Goal: Task Accomplishment & Management: Manage account settings

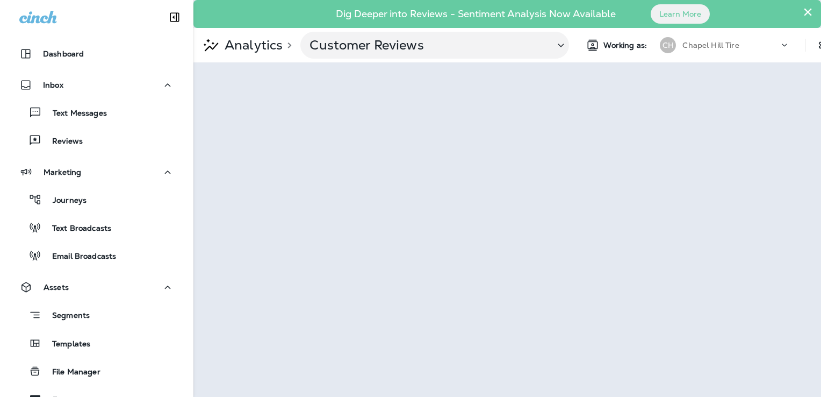
scroll to position [161, 0]
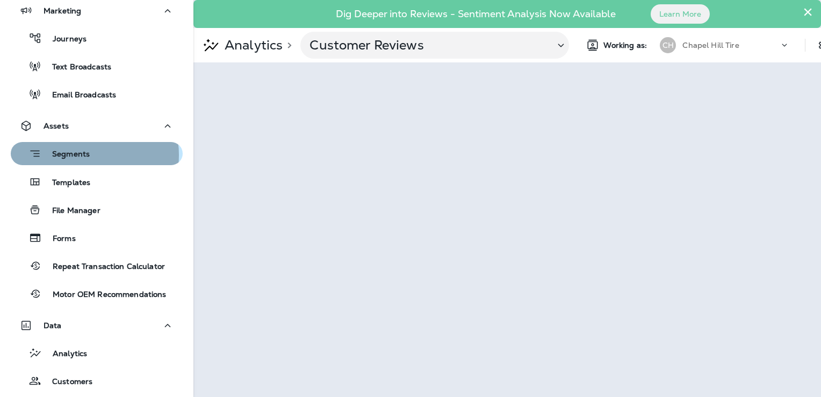
click at [85, 155] on p "Segments" at bounding box center [65, 154] width 48 height 11
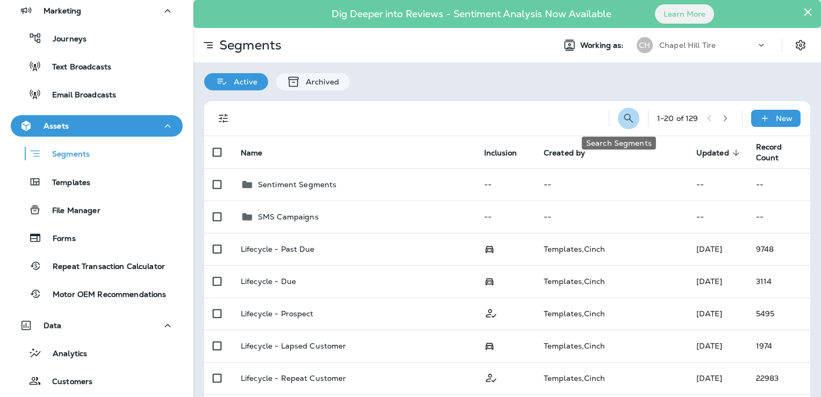
click at [624, 116] on icon "Search Segments" at bounding box center [628, 117] width 9 height 9
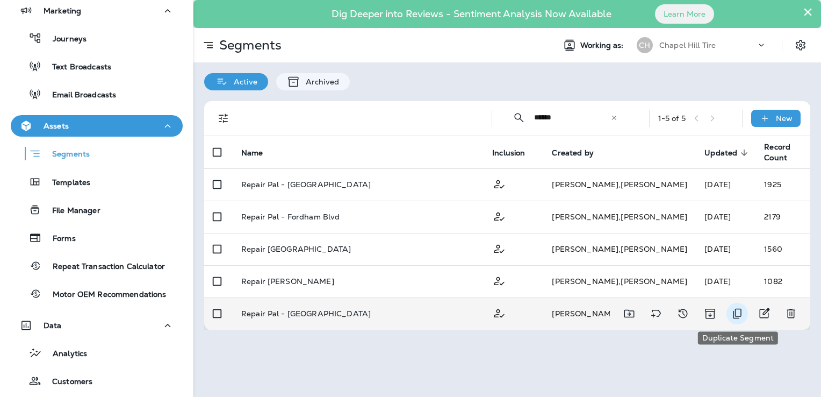
type input "******"
click at [738, 315] on icon "Duplicate Segment" at bounding box center [737, 313] width 9 height 10
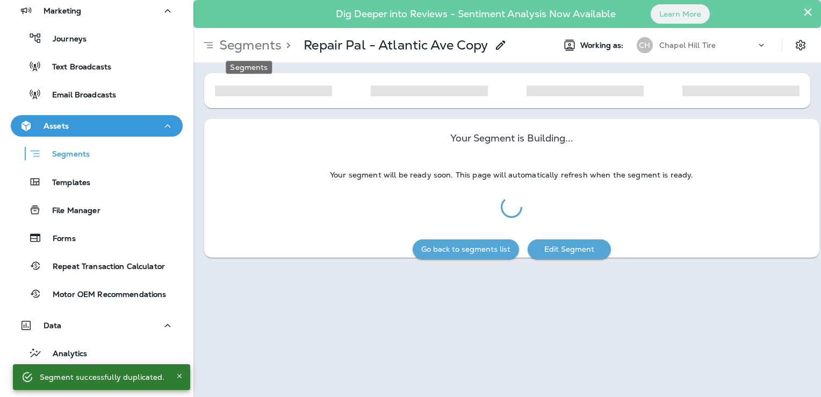
click at [271, 46] on p "Segments" at bounding box center [248, 45] width 67 height 16
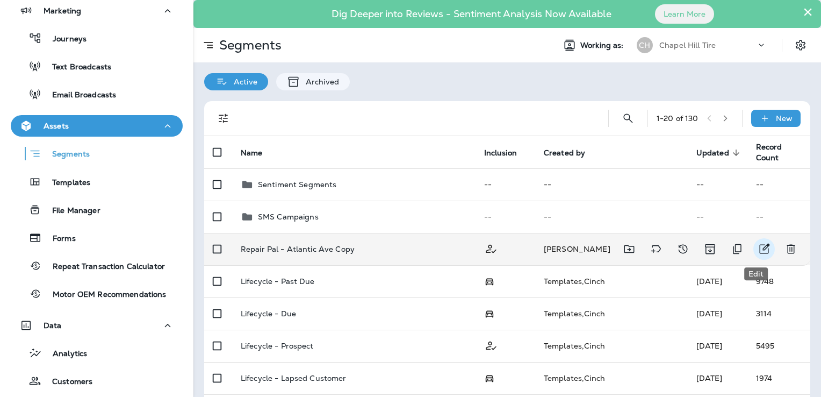
click at [758, 246] on icon "Edit" at bounding box center [764, 248] width 13 height 13
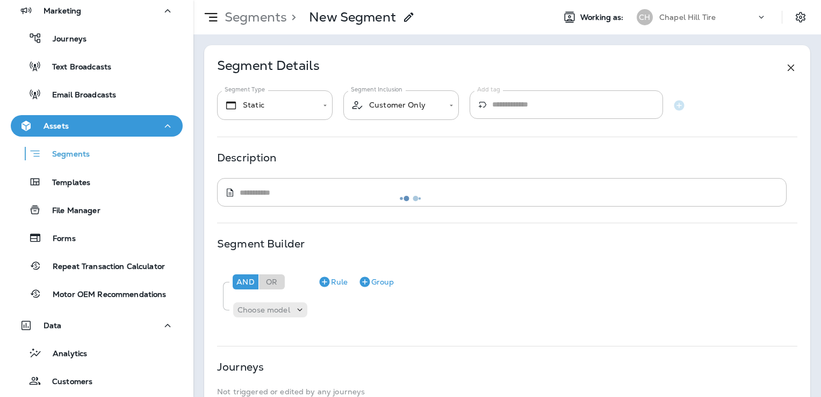
type textarea "**********"
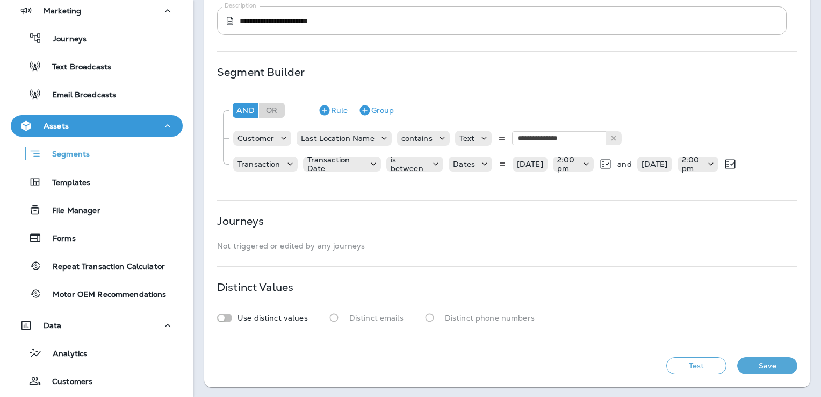
scroll to position [200, 0]
click at [749, 363] on button "Save" at bounding box center [767, 364] width 60 height 17
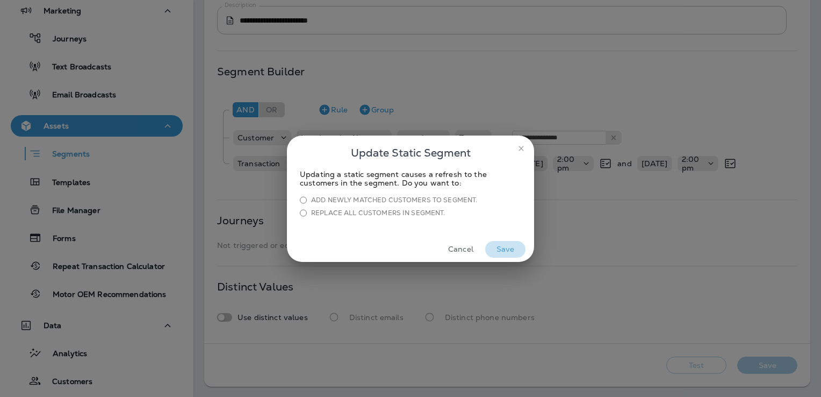
click at [510, 246] on button "Save" at bounding box center [505, 249] width 40 height 17
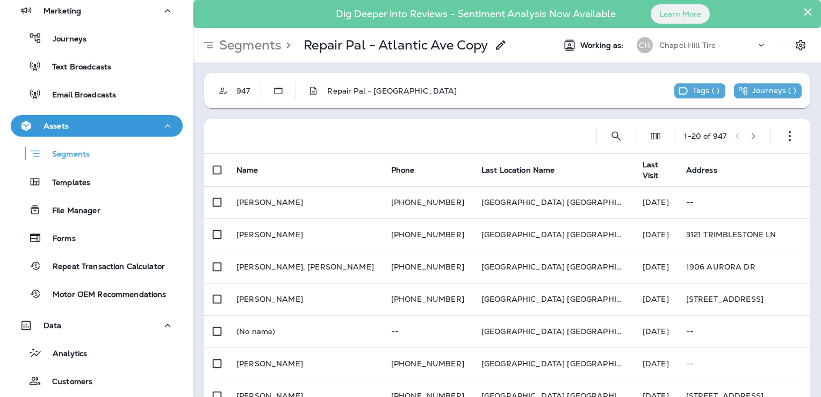
click at [502, 45] on use at bounding box center [500, 44] width 9 height 9
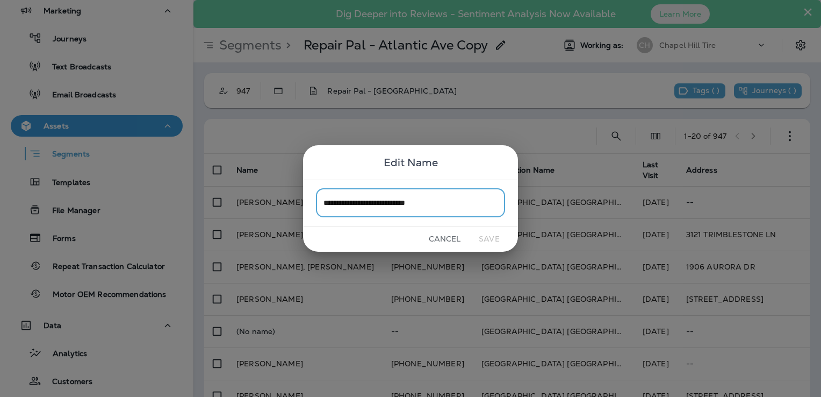
click at [362, 206] on input "**********" at bounding box center [410, 203] width 189 height 28
click at [413, 201] on input "**********" at bounding box center [410, 203] width 189 height 28
type input "**********"
click at [484, 235] on button "Save" at bounding box center [489, 239] width 40 height 17
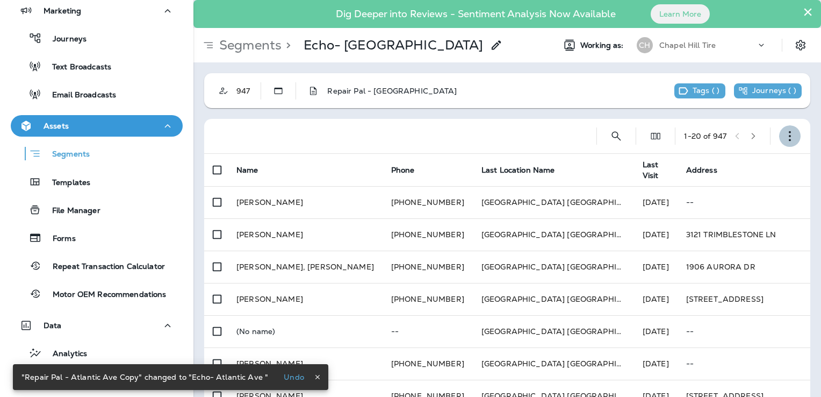
click at [785, 132] on icon "button" at bounding box center [790, 136] width 11 height 11
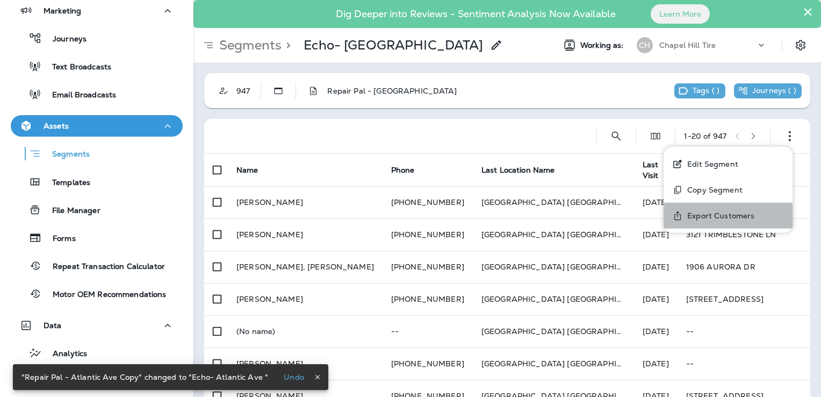
click at [715, 216] on p "Export Customers" at bounding box center [718, 215] width 71 height 9
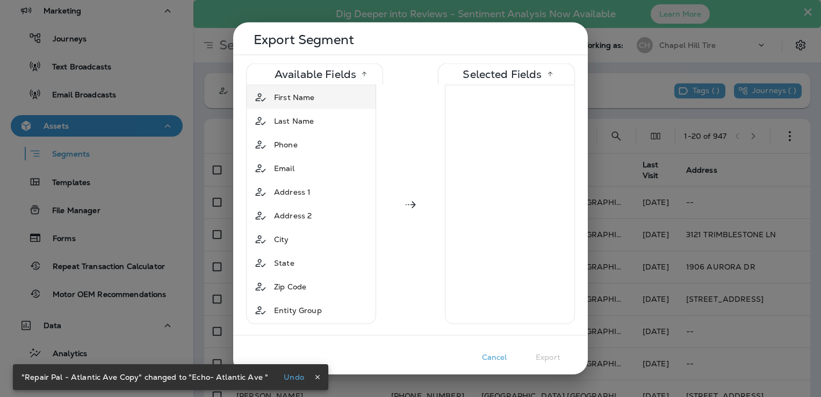
click at [305, 99] on span "First Name" at bounding box center [294, 97] width 40 height 11
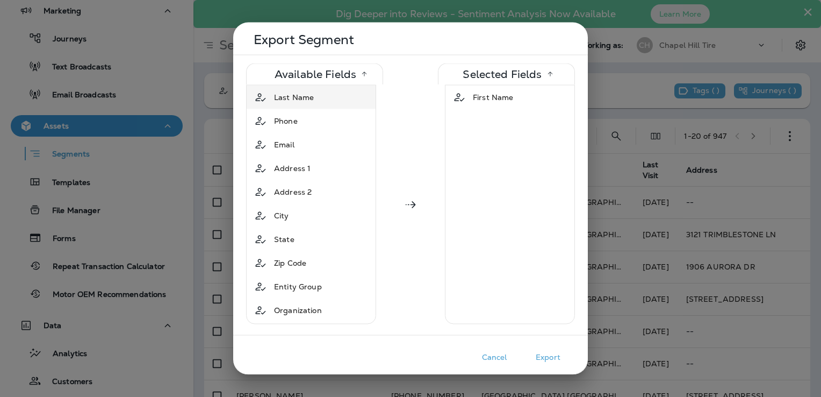
click at [307, 101] on span "Last Name" at bounding box center [294, 97] width 40 height 11
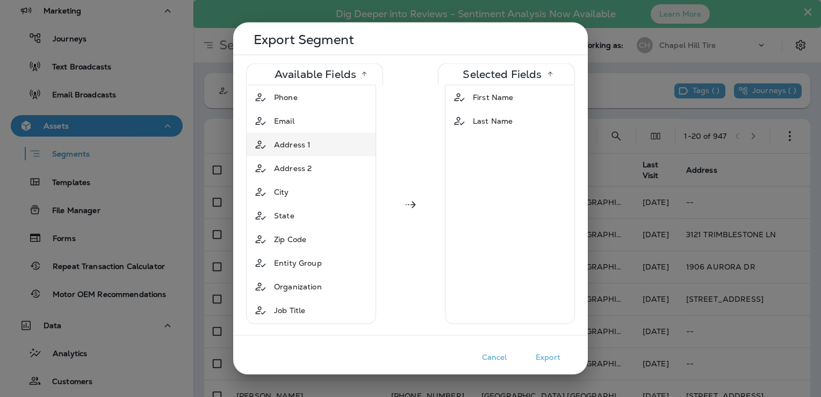
click at [306, 145] on span "Address 1" at bounding box center [292, 144] width 37 height 11
click at [306, 142] on span "Address 2" at bounding box center [293, 144] width 38 height 11
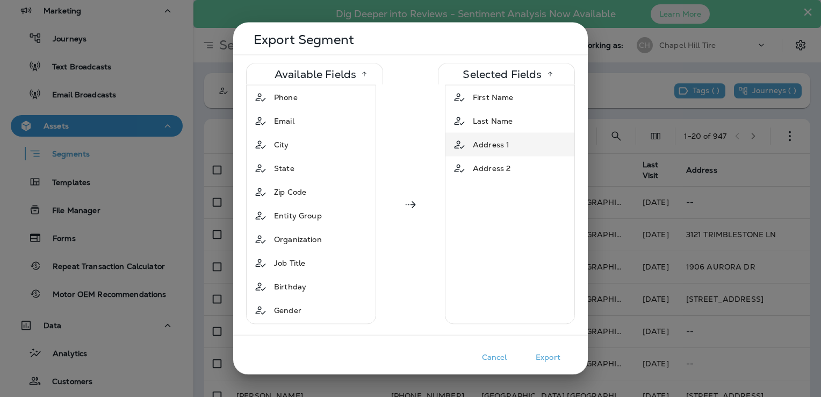
drag, startPoint x: 471, startPoint y: 118, endPoint x: 489, endPoint y: 120, distance: 17.9
click at [473, 118] on span "Last Name" at bounding box center [493, 121] width 40 height 11
click at [485, 98] on span "First Name" at bounding box center [493, 97] width 40 height 11
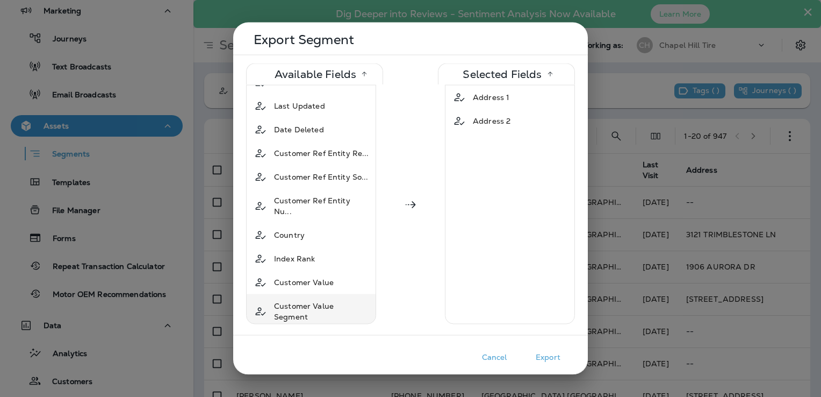
scroll to position [636, 0]
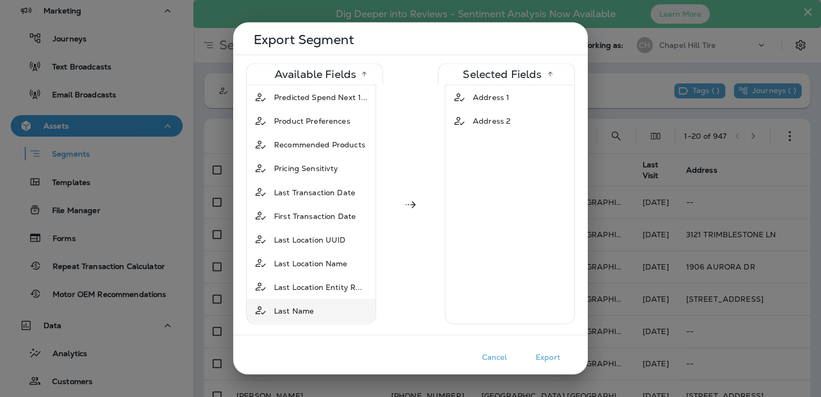
click at [293, 305] on span "Last Name" at bounding box center [294, 310] width 40 height 11
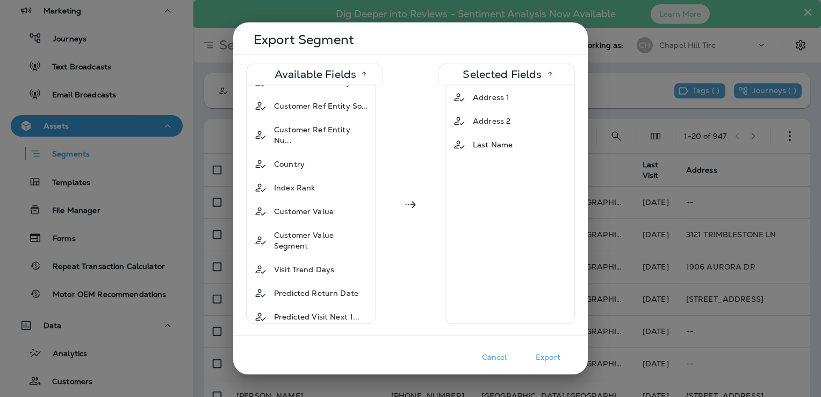
scroll to position [0, 0]
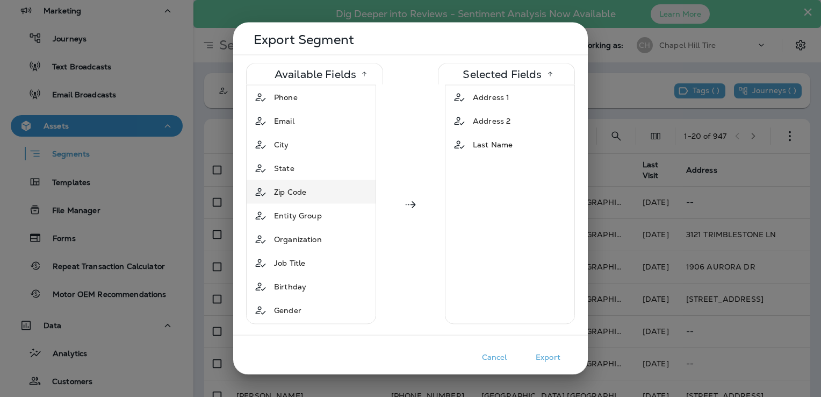
click at [320, 186] on div "Zip Code" at bounding box center [311, 191] width 125 height 19
drag, startPoint x: 468, startPoint y: 168, endPoint x: 469, endPoint y: 133, distance: 35.5
click at [469, 133] on tbody "Address 1 Address 2 Last Name Zip Code" at bounding box center [510, 132] width 129 height 95
drag, startPoint x: 469, startPoint y: 133, endPoint x: 489, endPoint y: 237, distance: 106.2
click at [489, 237] on div "Address 1 Address 2 Last Name Zip Code" at bounding box center [510, 204] width 130 height 239
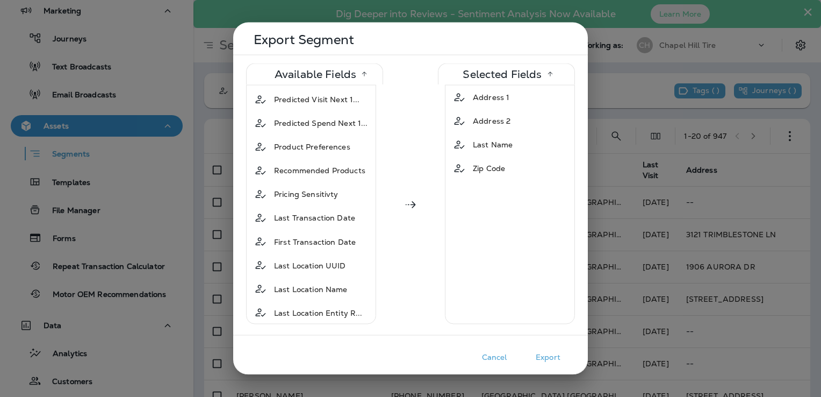
scroll to position [589, 0]
click at [554, 355] on button "Export" at bounding box center [548, 357] width 54 height 17
